Goal: Complete application form: Complete application form

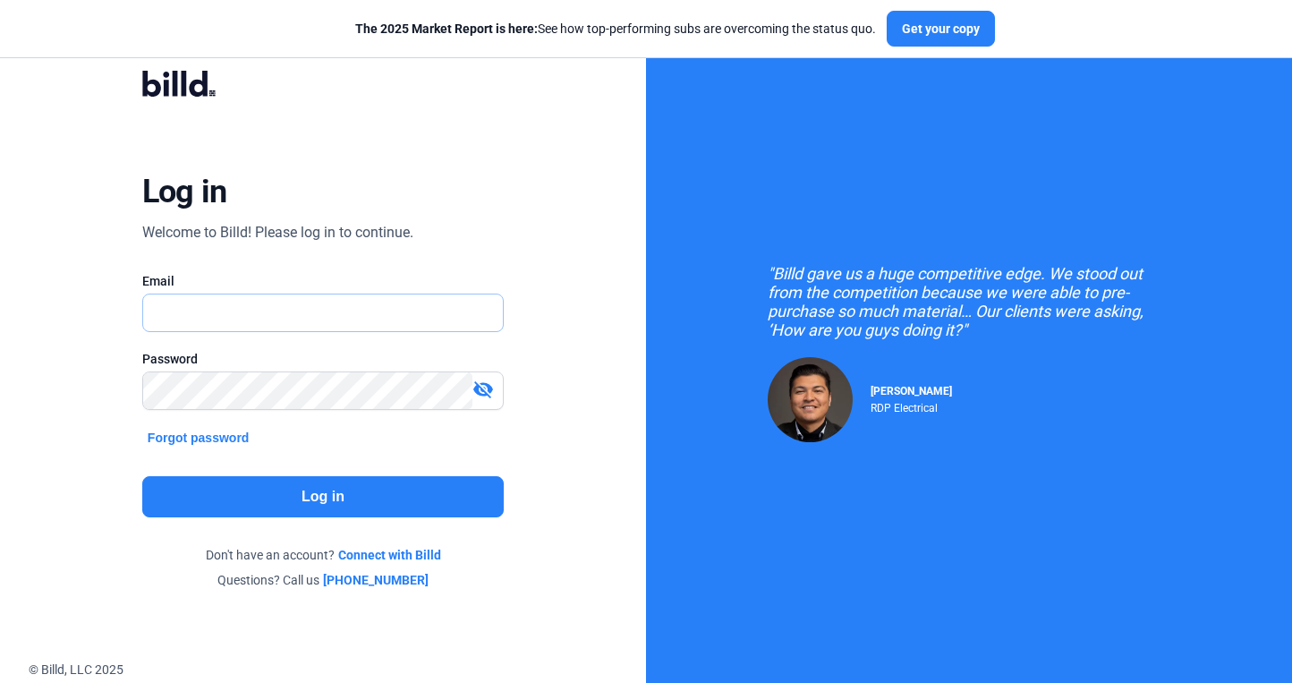
type input "[PERSON_NAME][EMAIL_ADDRESS][DOMAIN_NAME]"
click at [340, 495] on button "Log in" at bounding box center [322, 496] width 361 height 41
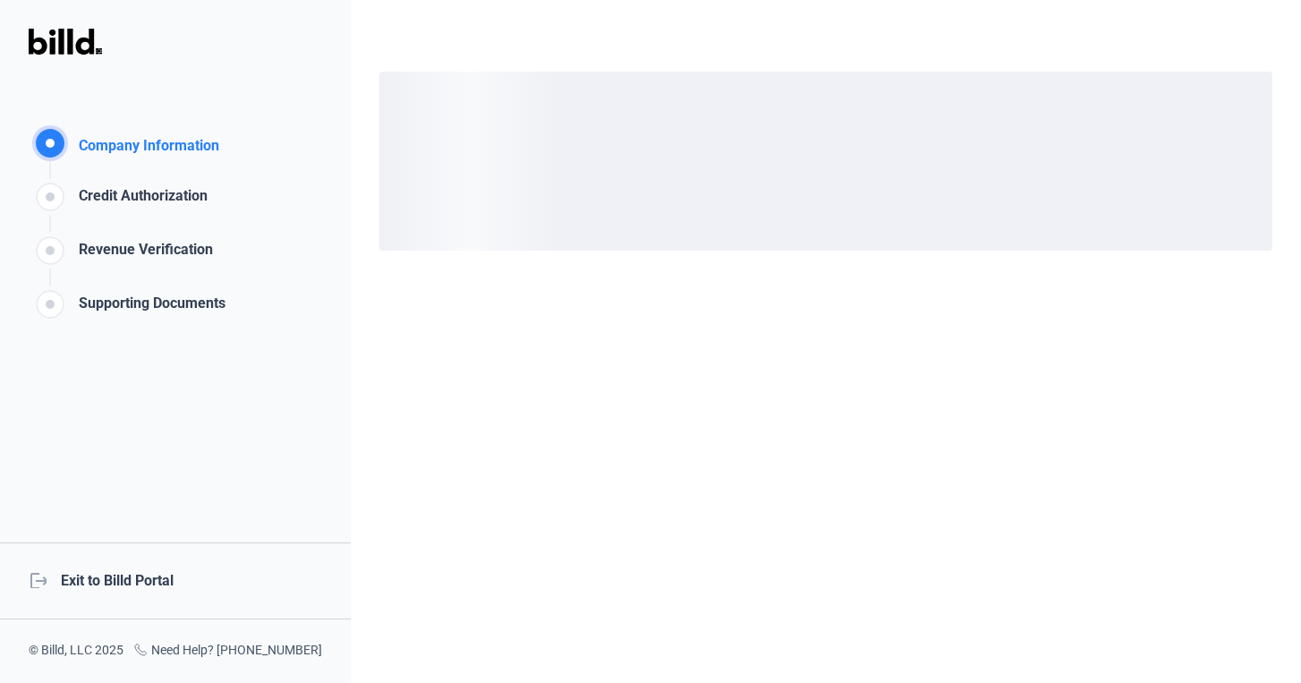
click at [129, 590] on div "logout Exit to Billd Portal" at bounding box center [175, 580] width 351 height 77
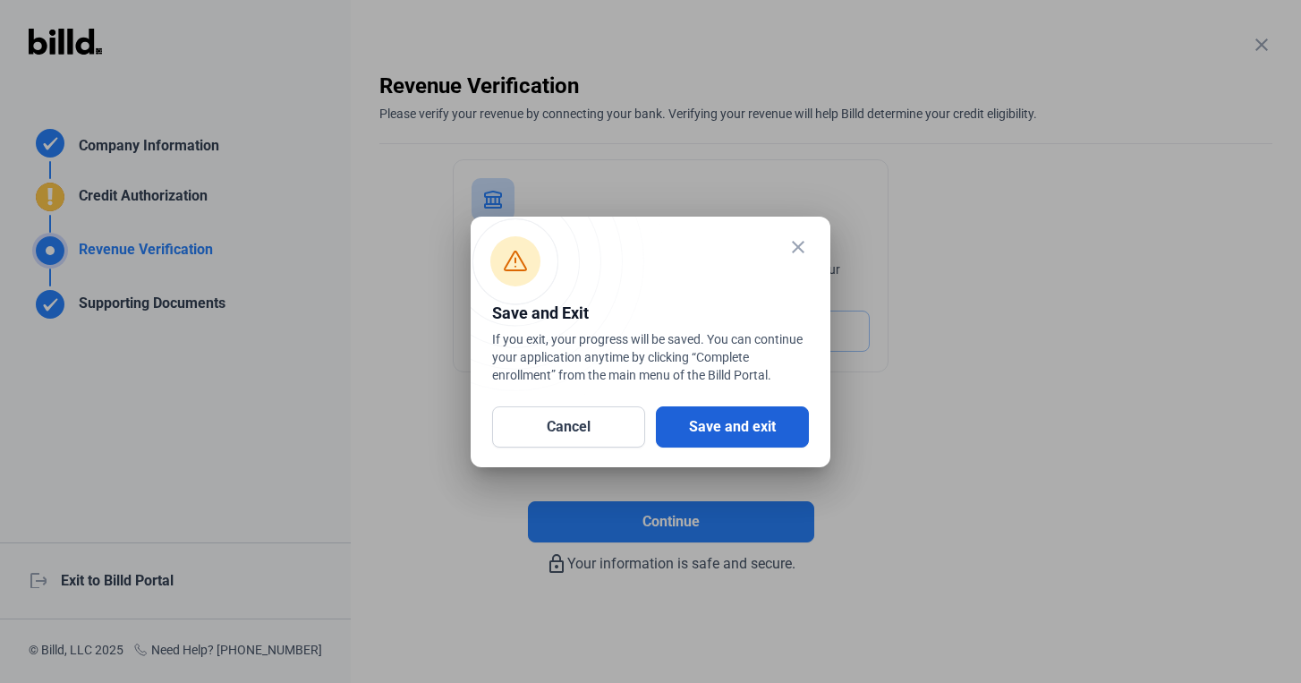
click at [747, 427] on button "Save and exit" at bounding box center [732, 426] width 153 height 41
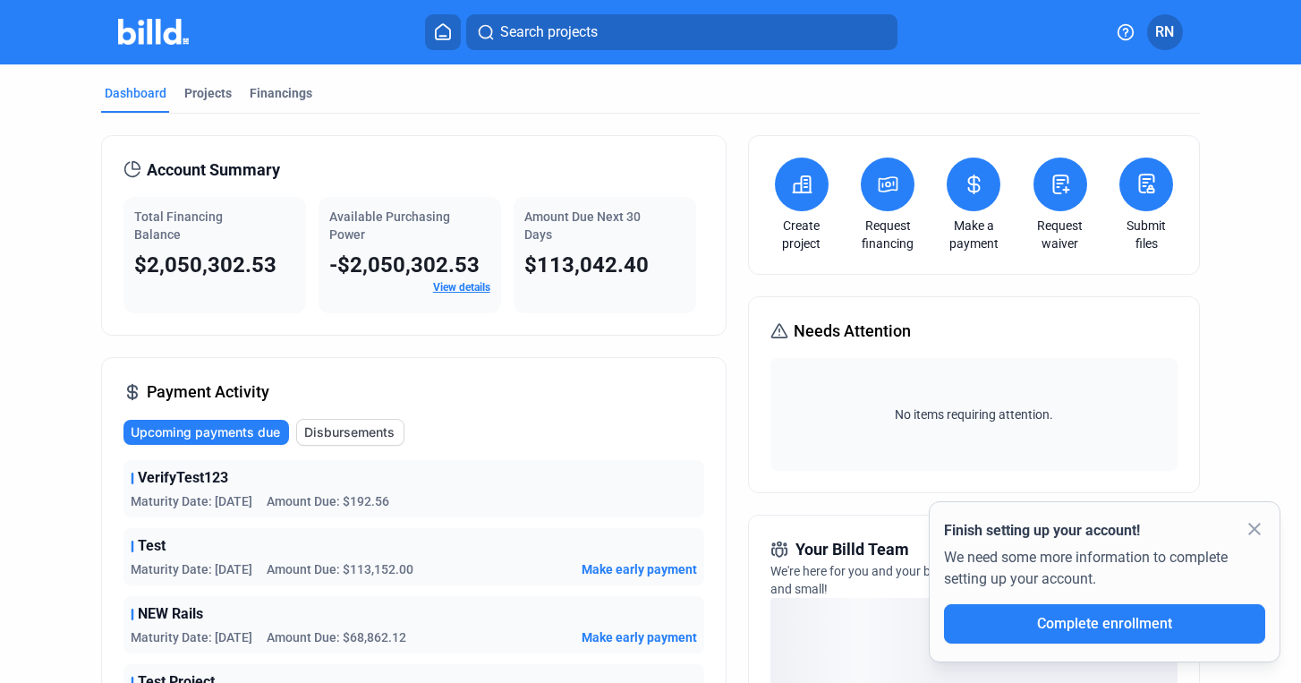
click at [1067, 181] on button at bounding box center [1060, 184] width 54 height 54
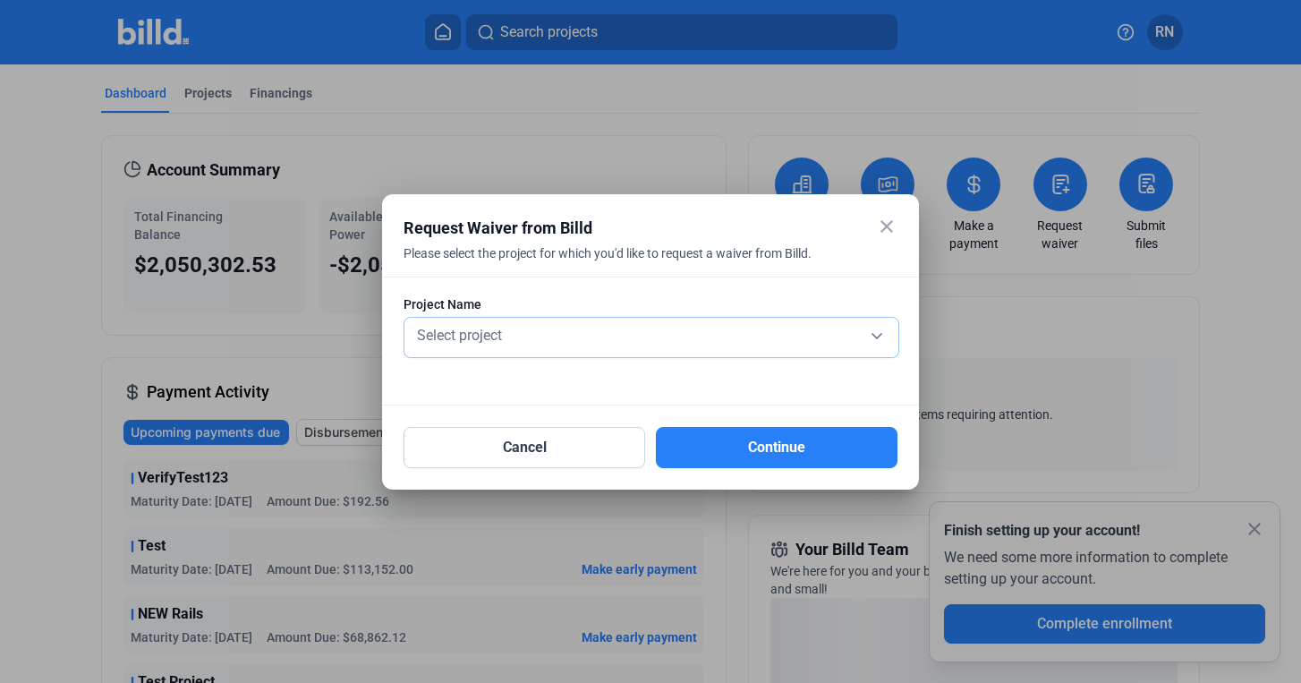
click at [712, 336] on div "Select project" at bounding box center [651, 333] width 476 height 25
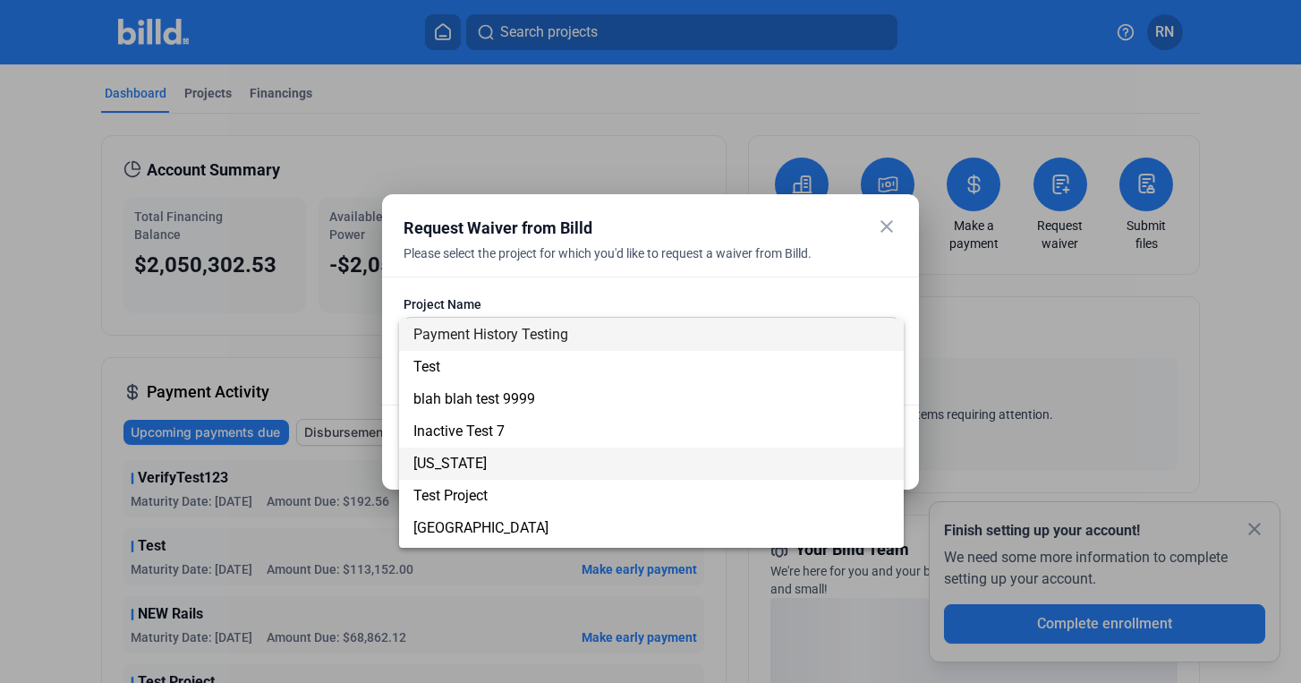
click at [684, 458] on span "[US_STATE]" at bounding box center [651, 463] width 476 height 32
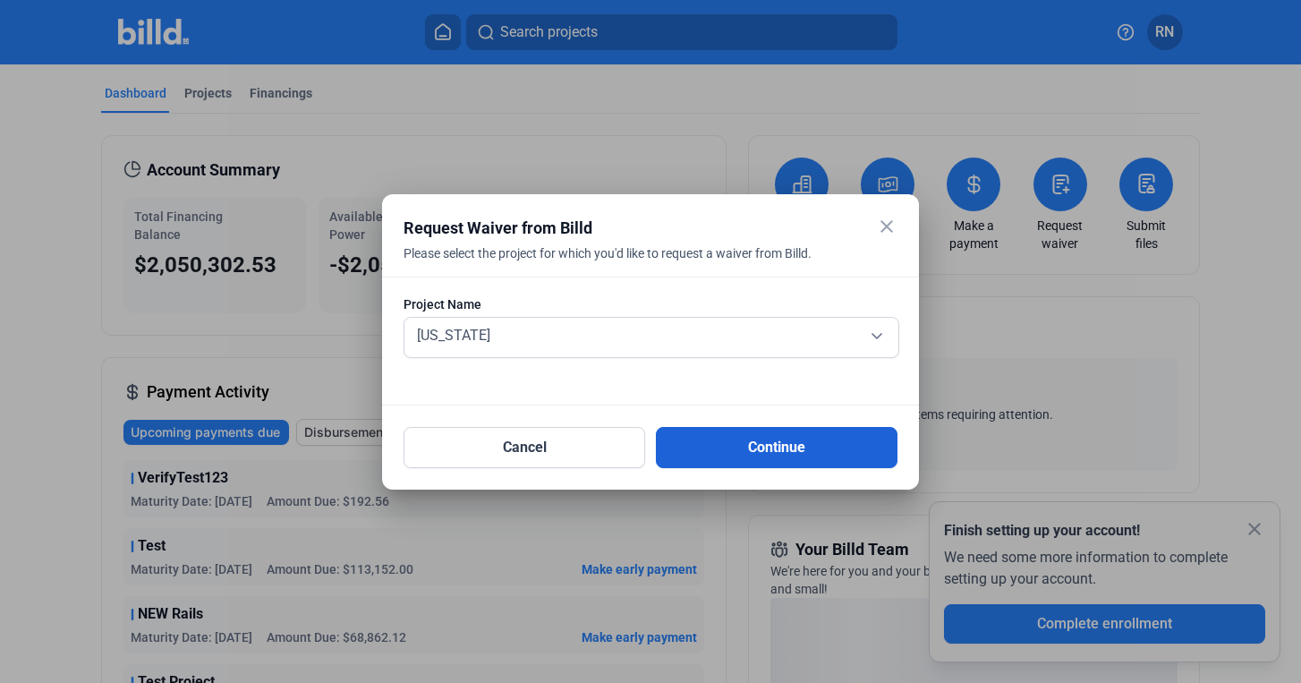
click at [732, 437] on button "Continue" at bounding box center [777, 447] width 242 height 41
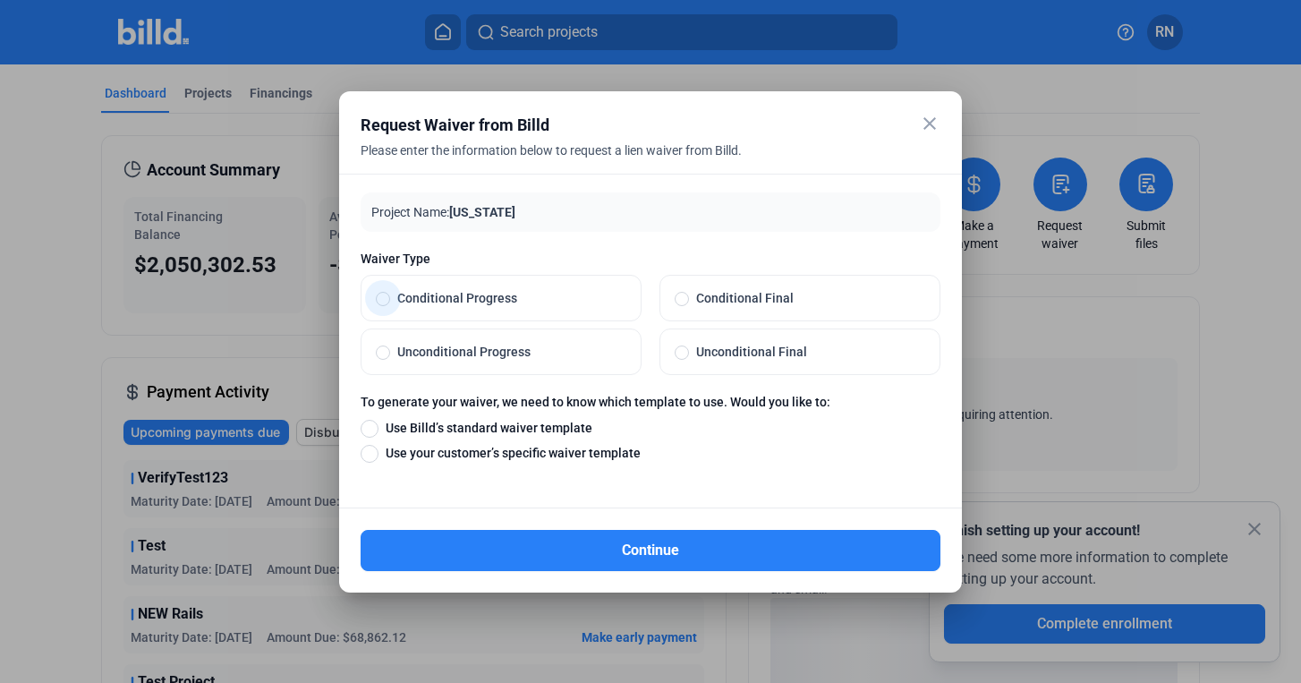
click at [542, 304] on span "Conditional Progress" at bounding box center [508, 298] width 236 height 18
click at [390, 304] on input "Conditional Progress" at bounding box center [383, 298] width 14 height 16
radio input "true"
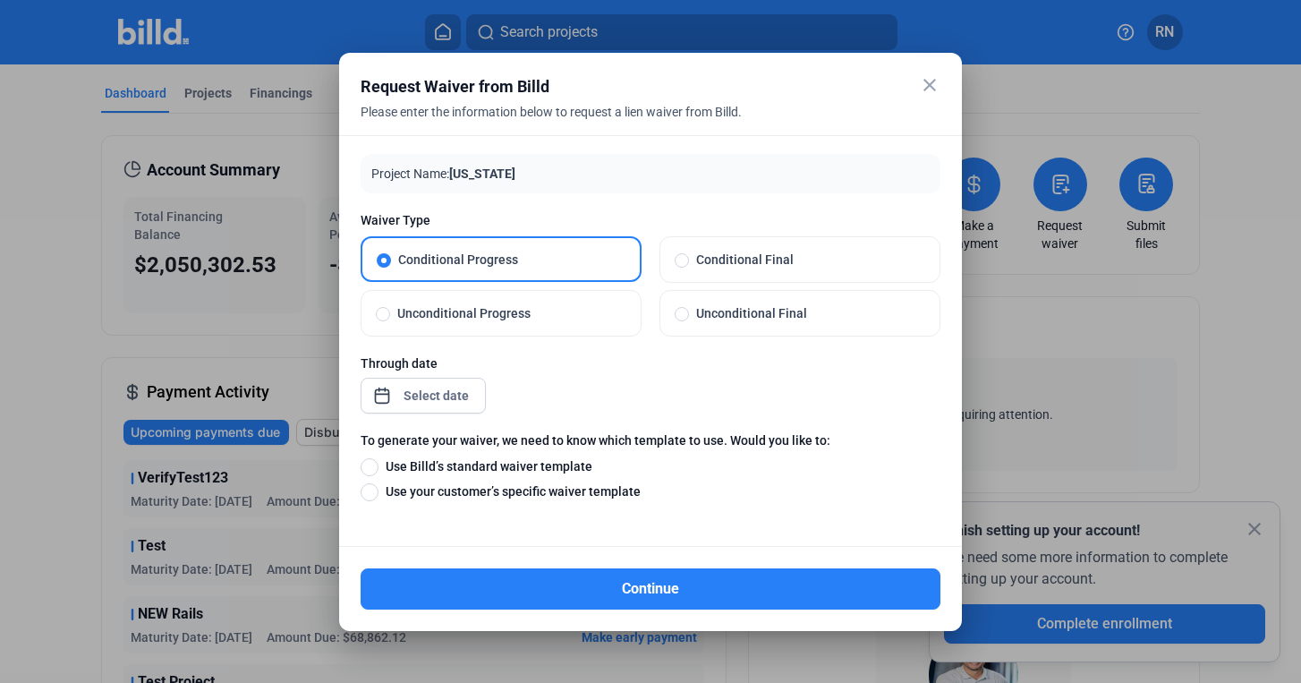
click at [551, 306] on span "Unconditional Progress" at bounding box center [508, 313] width 236 height 18
click at [390, 306] on input "Unconditional Progress" at bounding box center [383, 313] width 14 height 16
radio input "true"
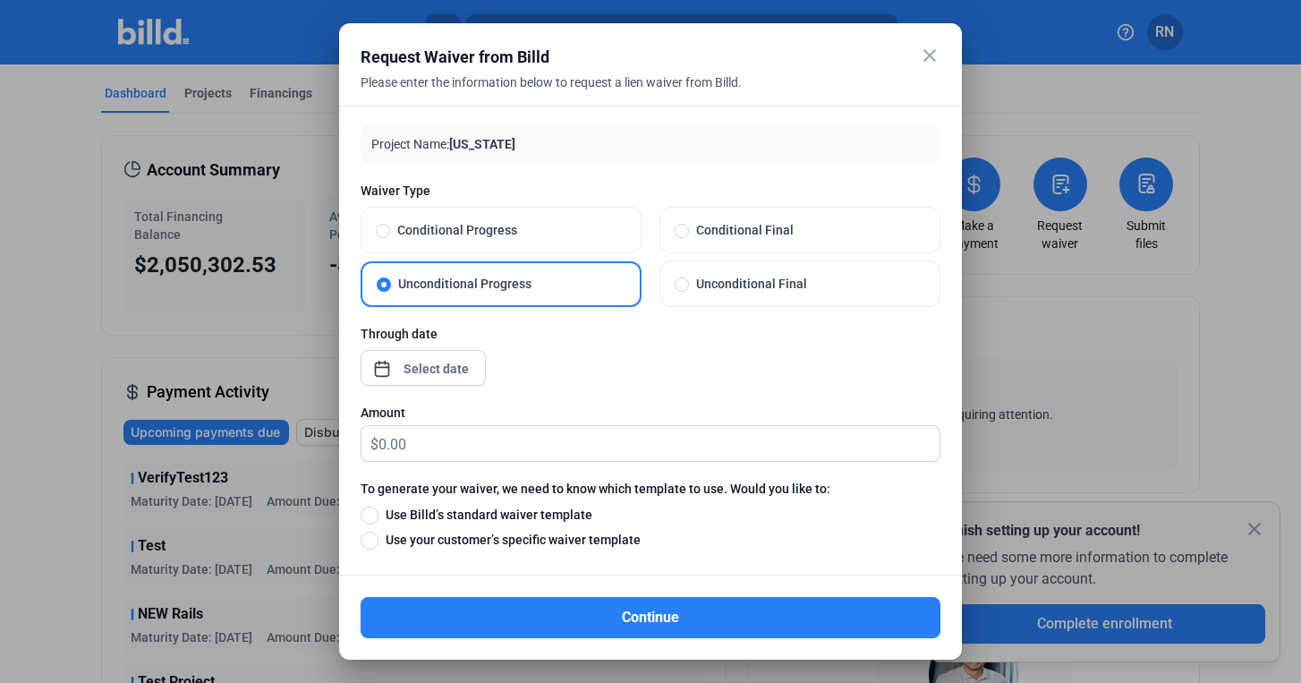
click at [742, 229] on span "Conditional Final" at bounding box center [807, 230] width 236 height 18
click at [689, 229] on input "Conditional Final" at bounding box center [682, 230] width 14 height 16
radio input "true"
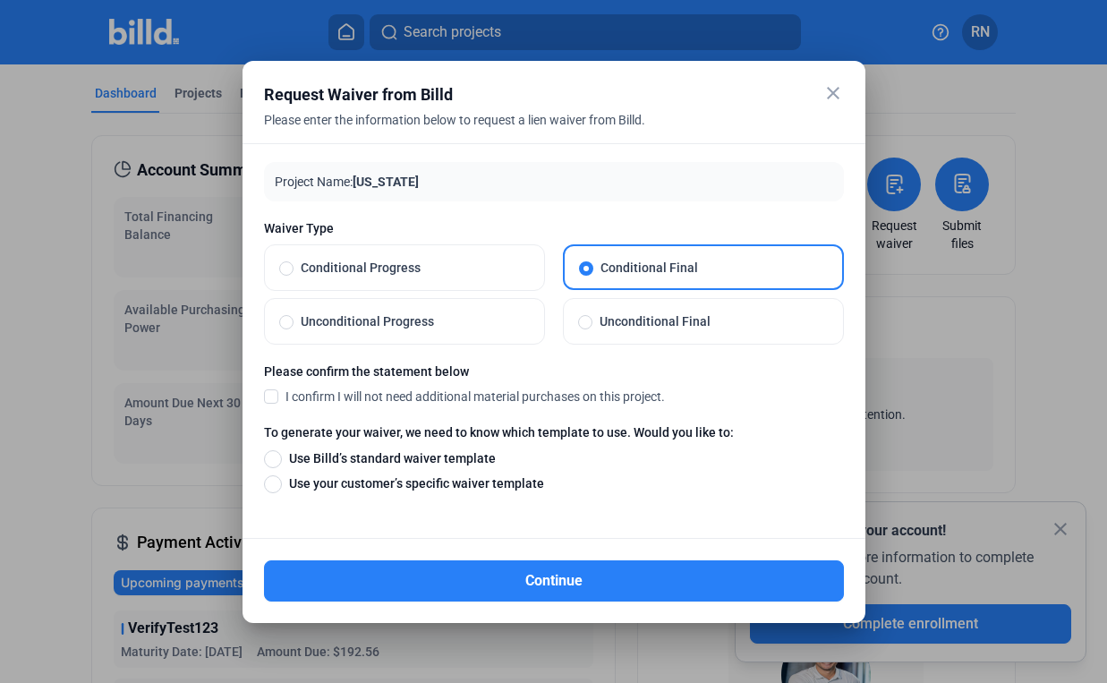
click at [435, 268] on span "Conditional Progress" at bounding box center [411, 268] width 236 height 18
click at [293, 268] on input "Conditional Progress" at bounding box center [286, 267] width 14 height 16
radio input "true"
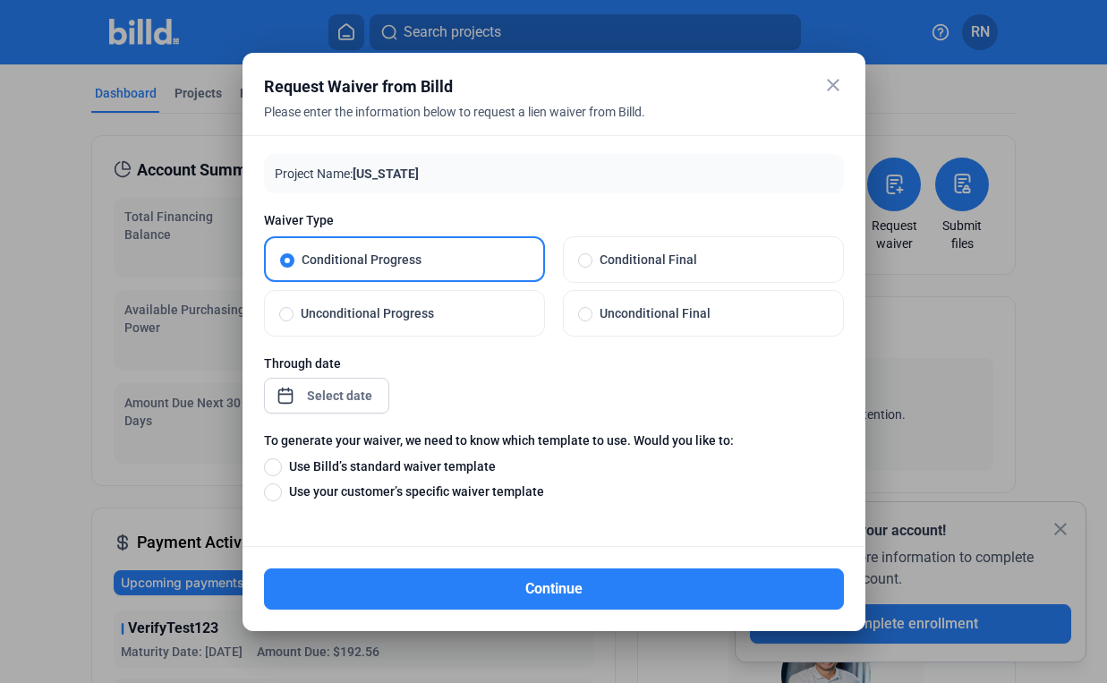
click at [413, 310] on span "Unconditional Progress" at bounding box center [411, 313] width 236 height 18
click at [293, 310] on input "Unconditional Progress" at bounding box center [286, 313] width 14 height 16
radio input "true"
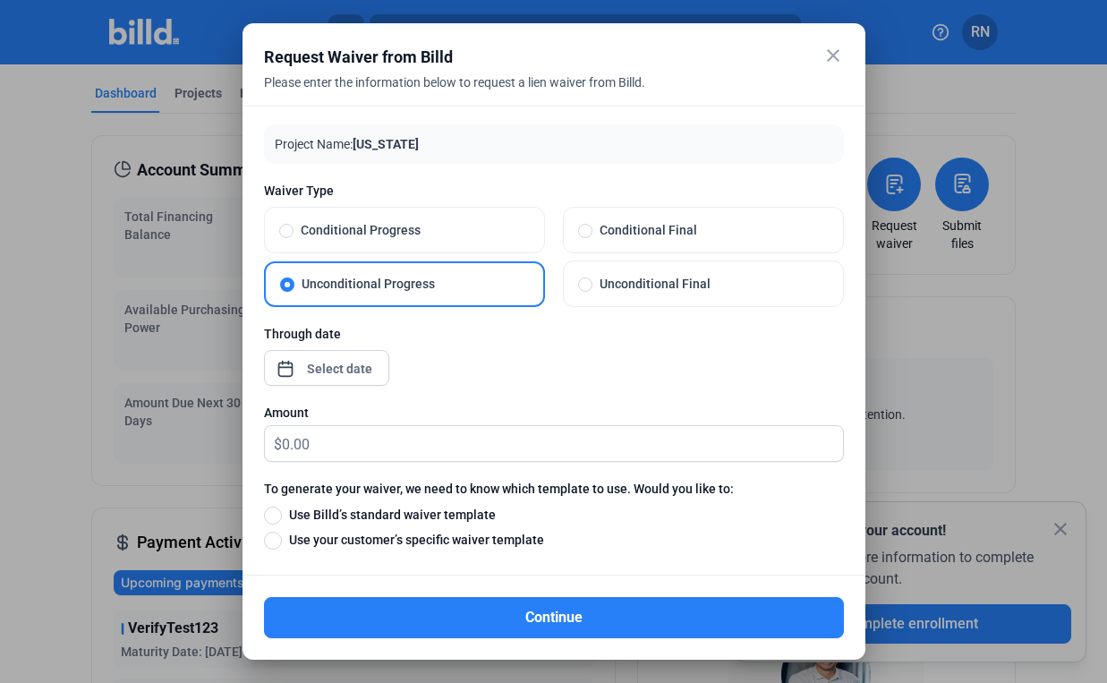
click at [661, 225] on span "Conditional Final" at bounding box center [710, 230] width 236 height 18
click at [592, 225] on input "Conditional Final" at bounding box center [585, 230] width 14 height 16
radio input "true"
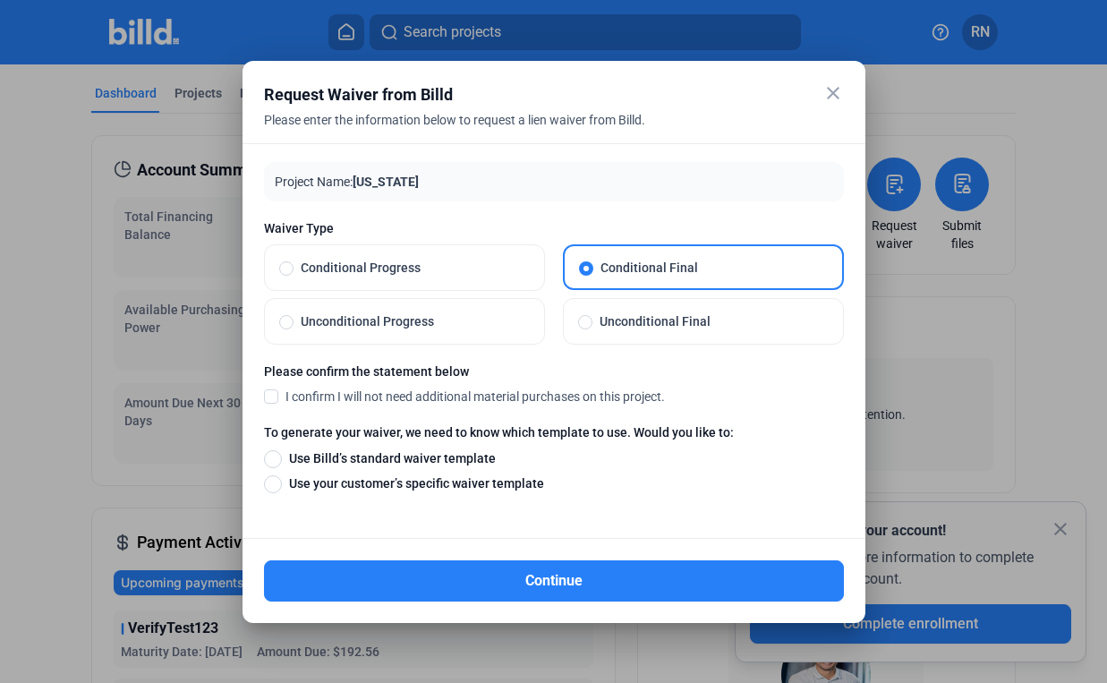
click at [619, 322] on span "Unconditional Final" at bounding box center [710, 321] width 236 height 18
click at [592, 322] on input "Unconditional Final" at bounding box center [585, 321] width 14 height 16
radio input "true"
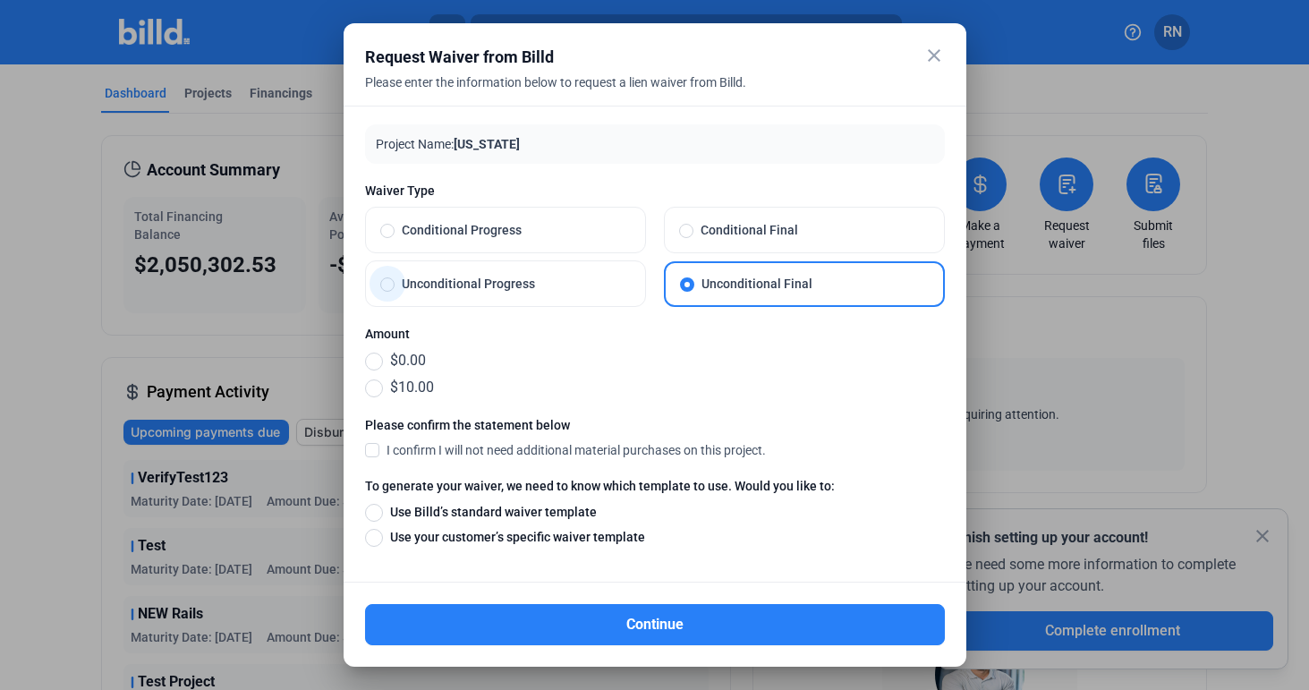
click at [551, 286] on span "Unconditional Progress" at bounding box center [513, 284] width 236 height 18
click at [395, 286] on input "Unconditional Progress" at bounding box center [387, 284] width 14 height 16
radio input "true"
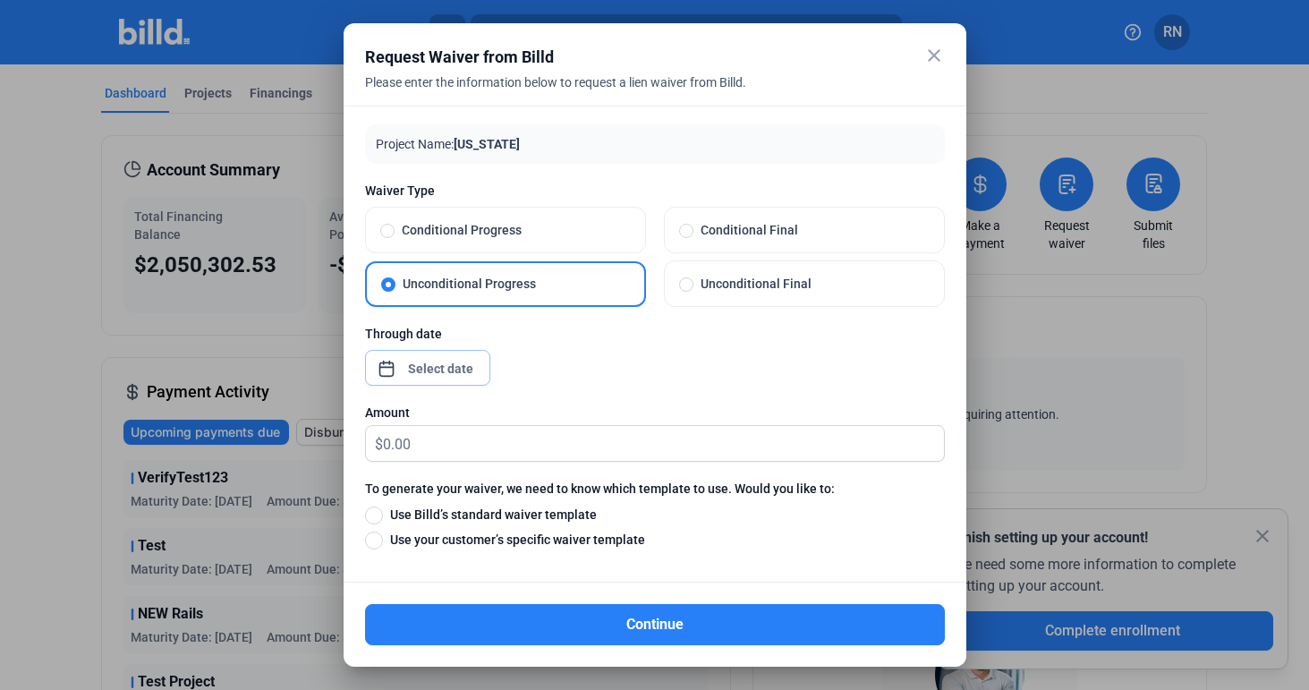
click at [477, 365] on div "close Request Waiver from Billd Please enter the information below to request a…" at bounding box center [654, 345] width 1309 height 690
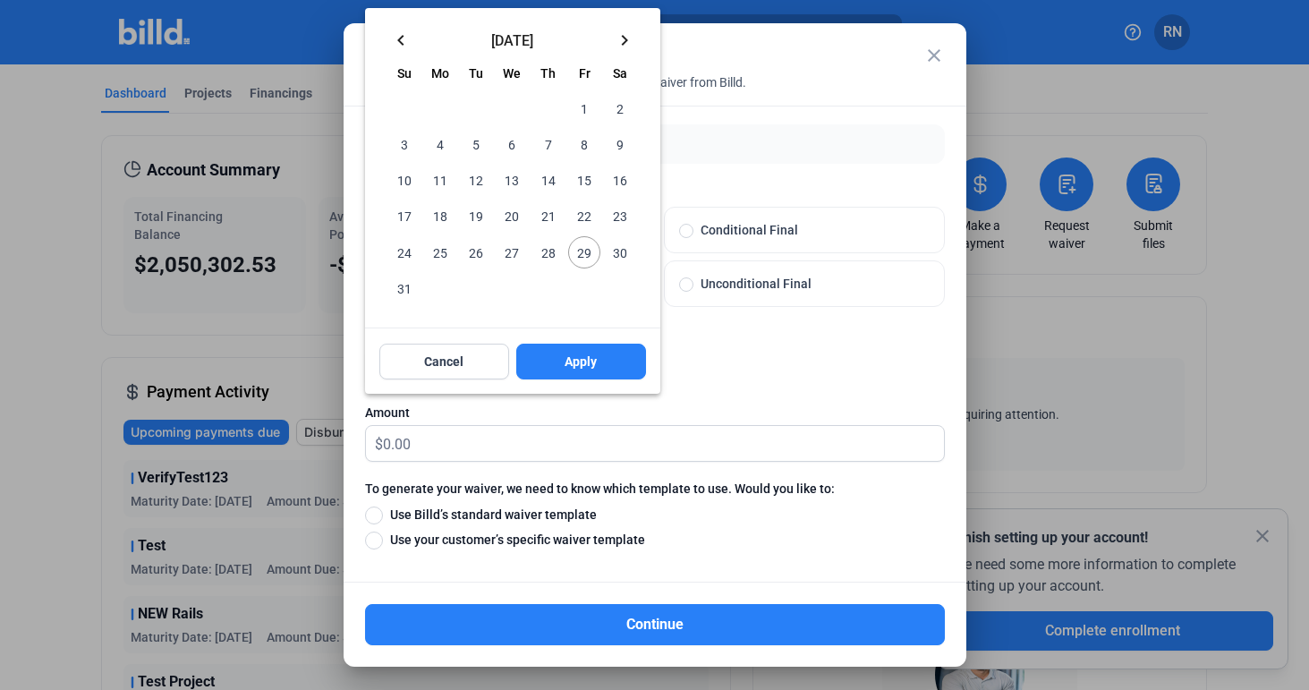
click at [586, 256] on span "29" at bounding box center [584, 252] width 32 height 32
click at [584, 358] on span "Apply" at bounding box center [581, 362] width 32 height 18
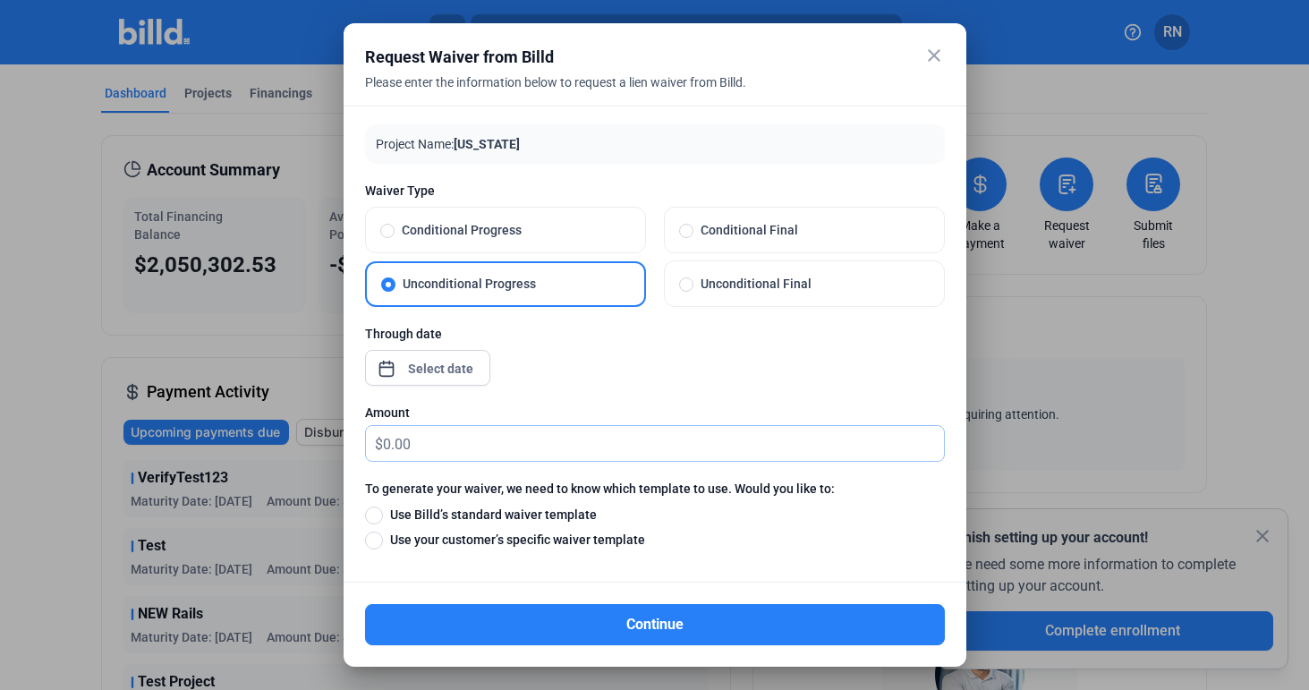
click at [555, 442] on input "text" at bounding box center [663, 443] width 561 height 35
type input "333"
click at [534, 661] on mat-dialog-container "close Request Waiver from Billd Please enter the information below to request a…" at bounding box center [655, 344] width 623 height 643
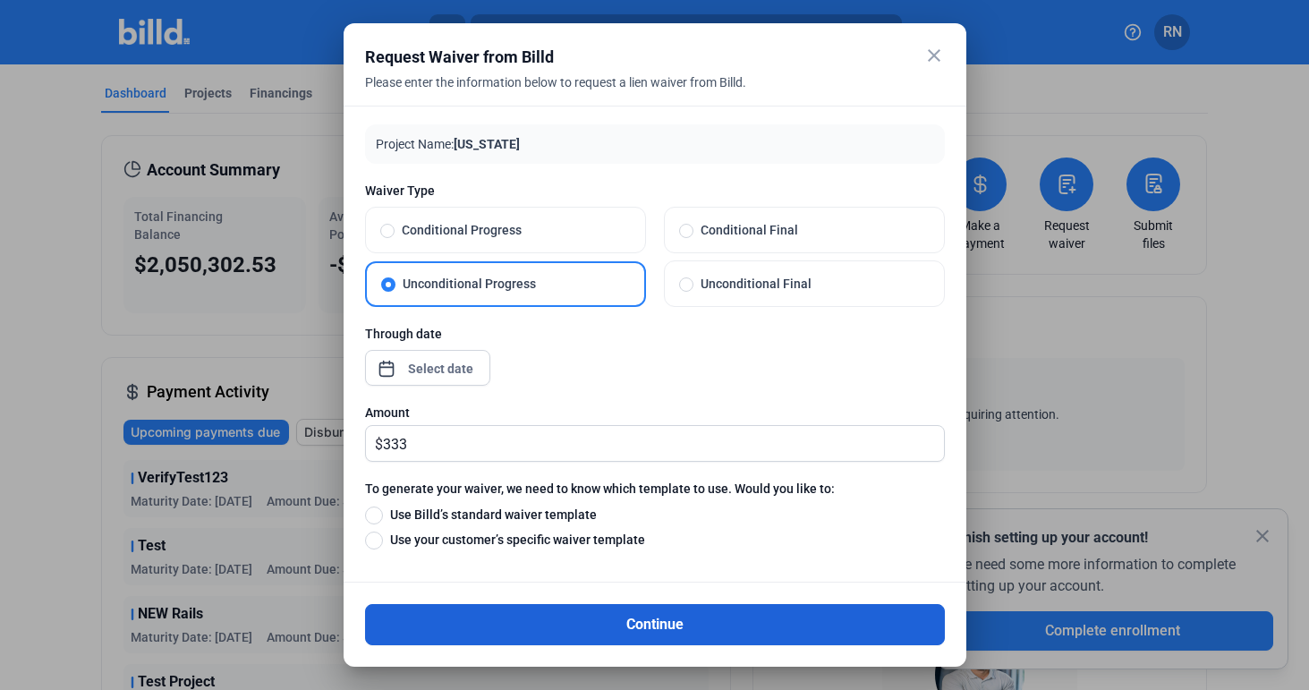
click at [534, 639] on button "Continue" at bounding box center [655, 624] width 580 height 41
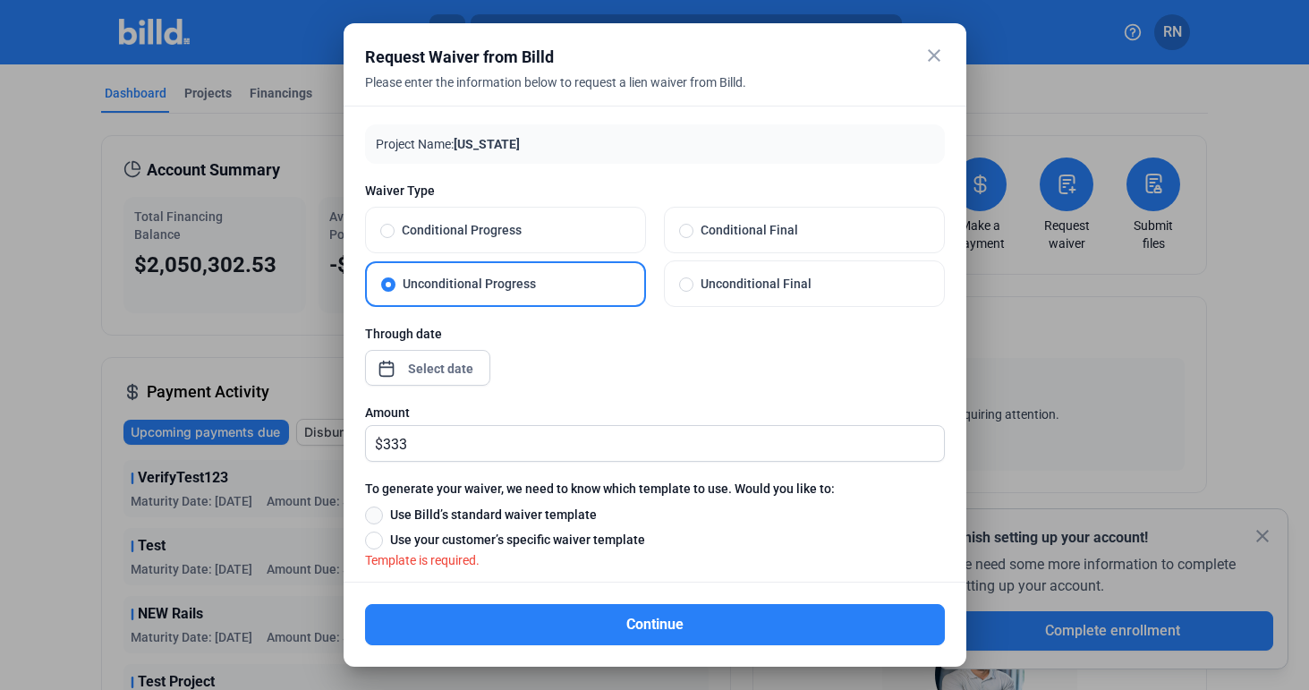
click at [376, 516] on span at bounding box center [374, 515] width 18 height 18
click at [376, 516] on input "Use Billd’s standard waiver template" at bounding box center [374, 515] width 18 height 20
radio input "true"
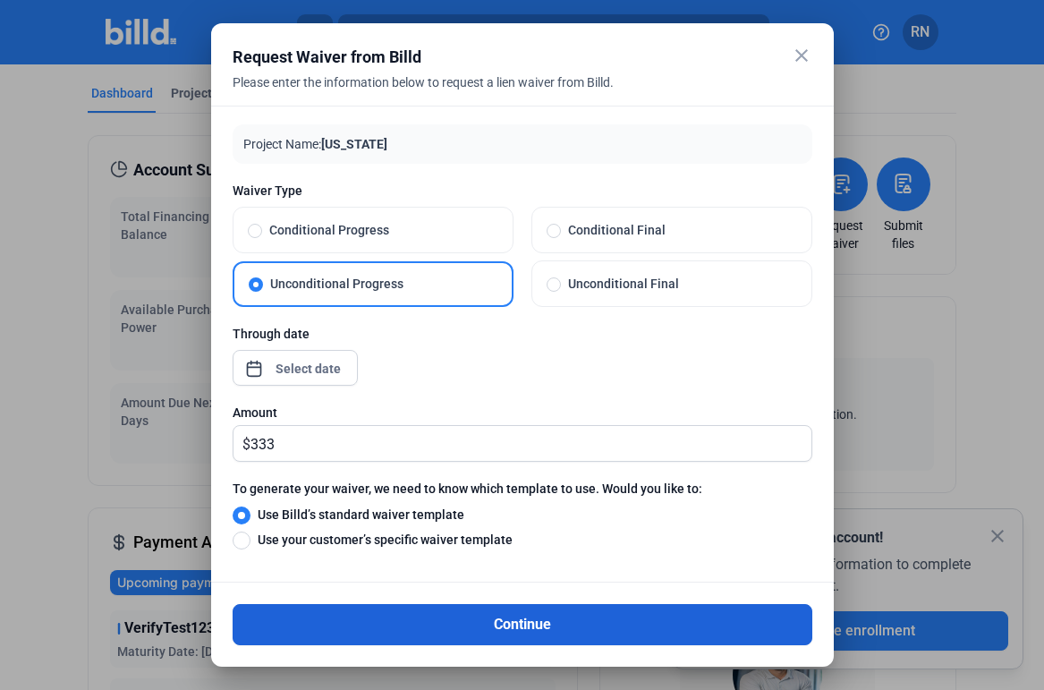
click at [497, 625] on button "Continue" at bounding box center [523, 624] width 580 height 41
